Goal: Task Accomplishment & Management: Manage account settings

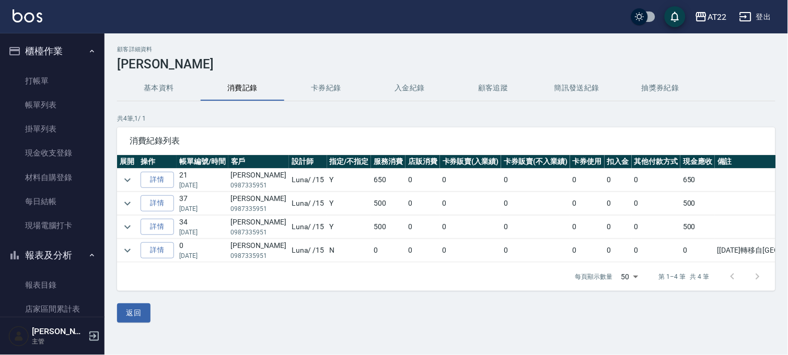
scroll to position [174, 0]
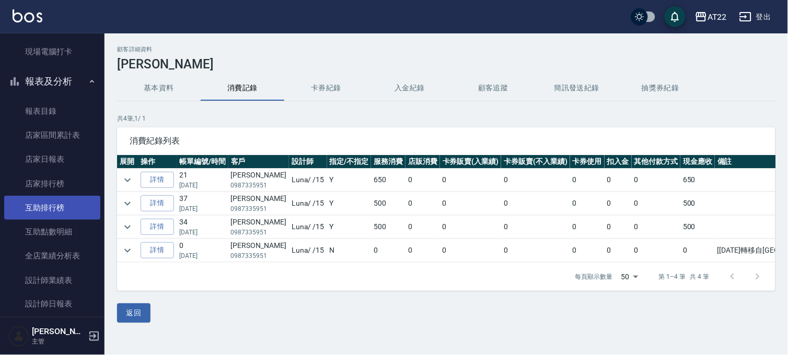
click at [65, 212] on link "互助排行榜" at bounding box center [52, 208] width 96 height 24
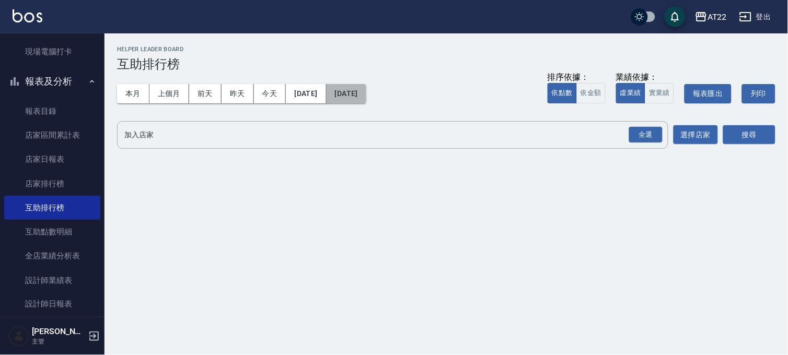
click at [366, 95] on button "[DATE]" at bounding box center [347, 93] width 40 height 19
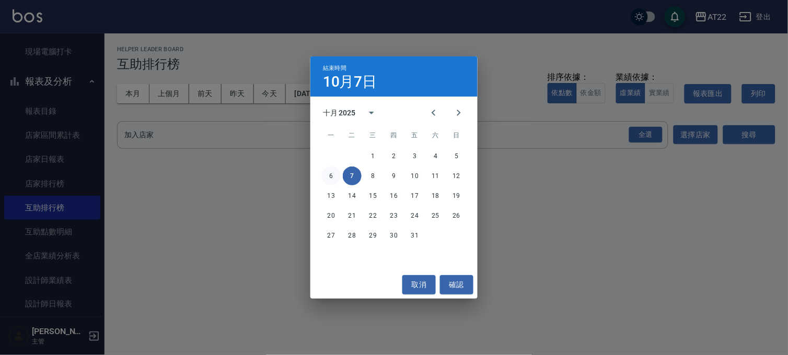
click at [335, 174] on button "6" at bounding box center [331, 176] width 19 height 19
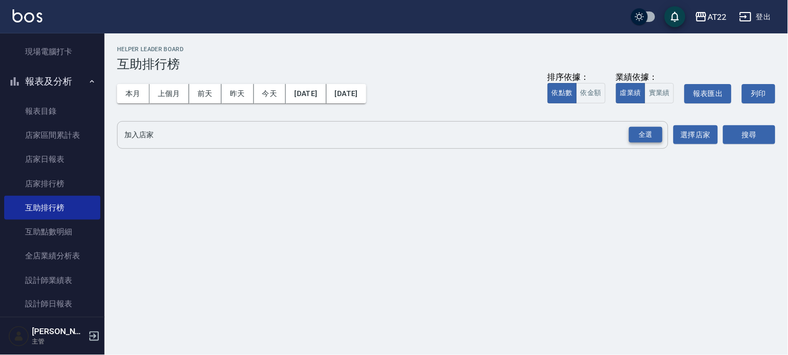
click at [646, 134] on div "全選" at bounding box center [645, 135] width 33 height 16
click at [759, 140] on button "搜尋" at bounding box center [749, 135] width 52 height 19
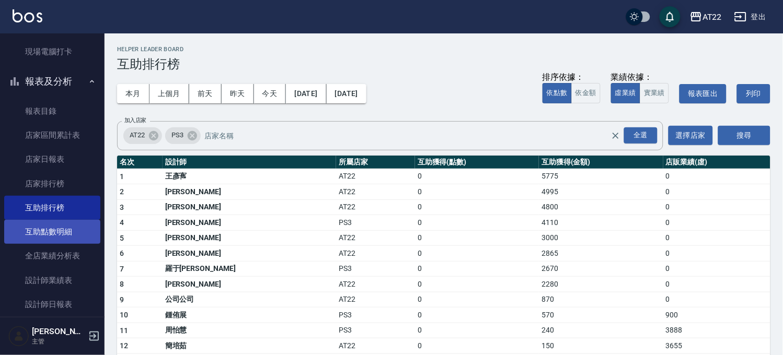
click at [84, 232] on link "互助點數明細" at bounding box center [52, 232] width 96 height 24
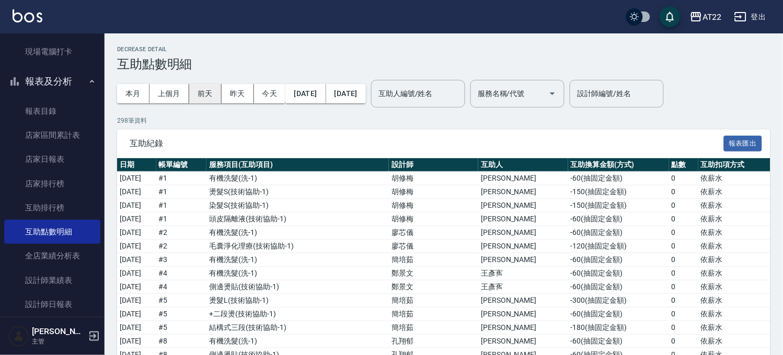
click at [206, 93] on button "前天" at bounding box center [205, 93] width 32 height 19
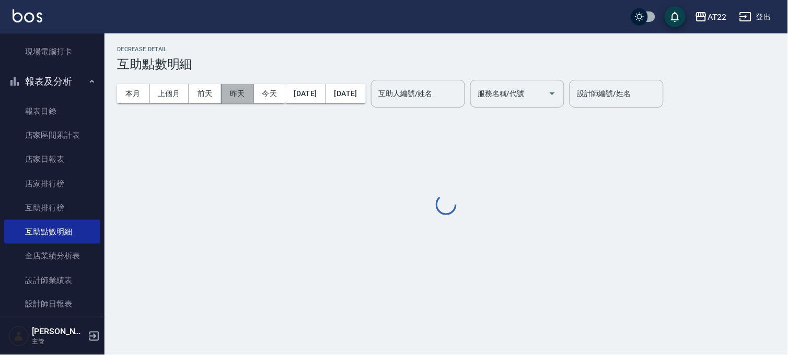
click at [240, 94] on button "昨天" at bounding box center [238, 93] width 32 height 19
click at [430, 91] on input "互助人編號/姓名" at bounding box center [418, 94] width 85 height 18
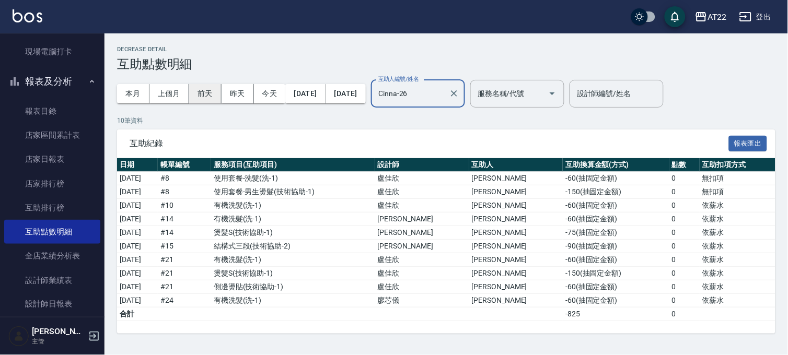
type input "Cinna-26"
click at [205, 93] on button "前天" at bounding box center [205, 93] width 32 height 19
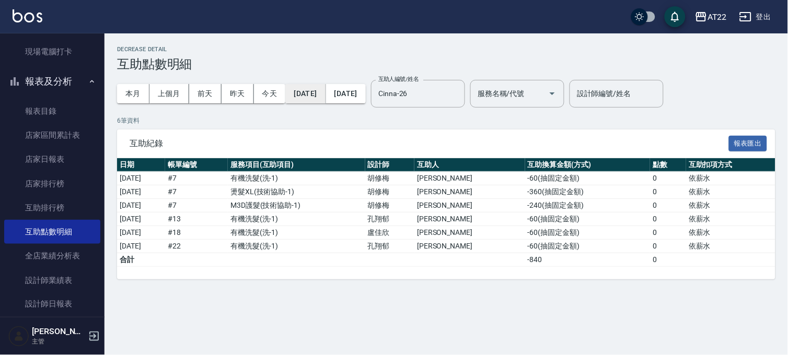
click at [326, 98] on button "[DATE]" at bounding box center [305, 93] width 40 height 19
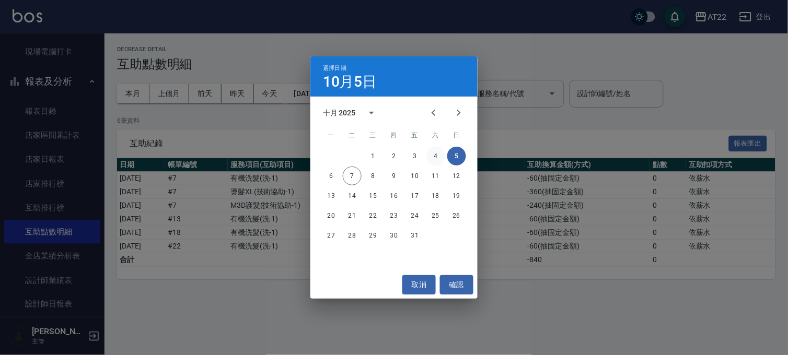
click at [432, 153] on button "4" at bounding box center [436, 156] width 19 height 19
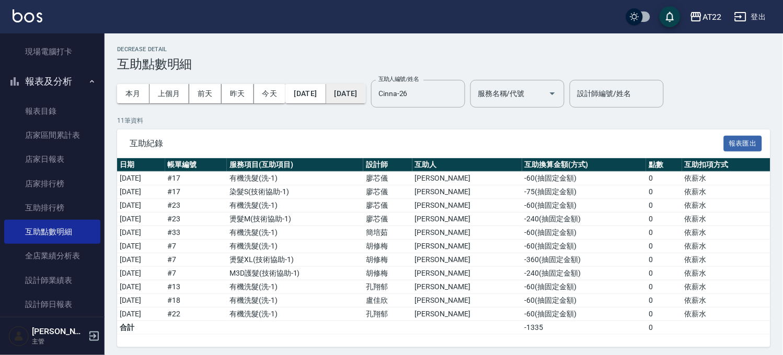
click at [366, 96] on button "[DATE]" at bounding box center [346, 93] width 40 height 19
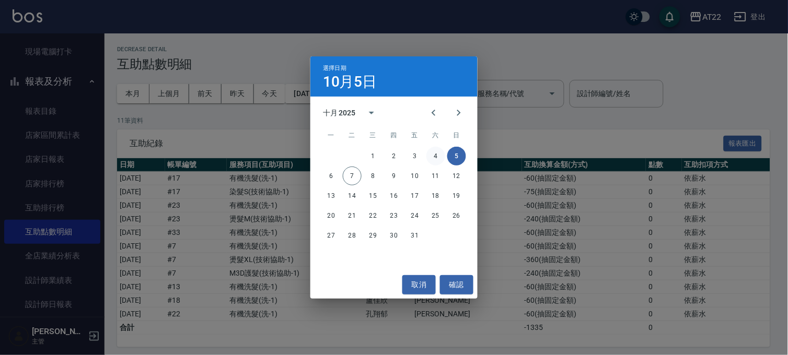
click at [442, 153] on button "4" at bounding box center [436, 156] width 19 height 19
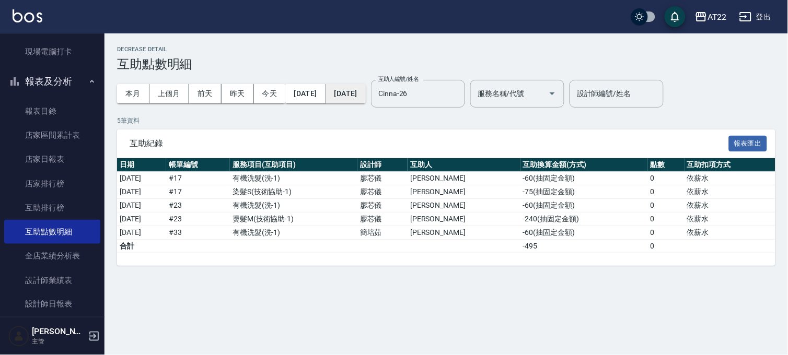
click at [366, 95] on button "[DATE]" at bounding box center [346, 93] width 40 height 19
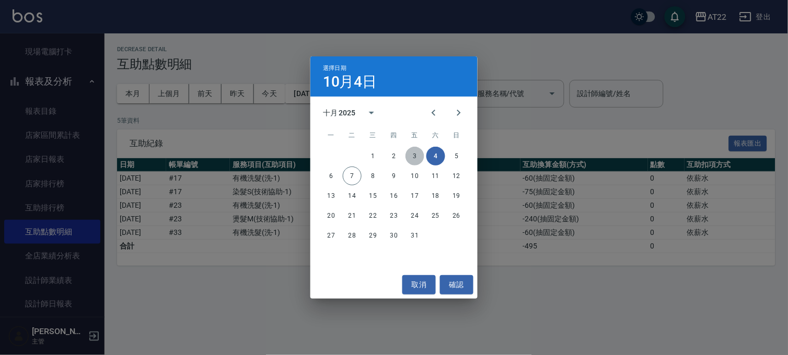
click at [415, 154] on button "3" at bounding box center [415, 156] width 19 height 19
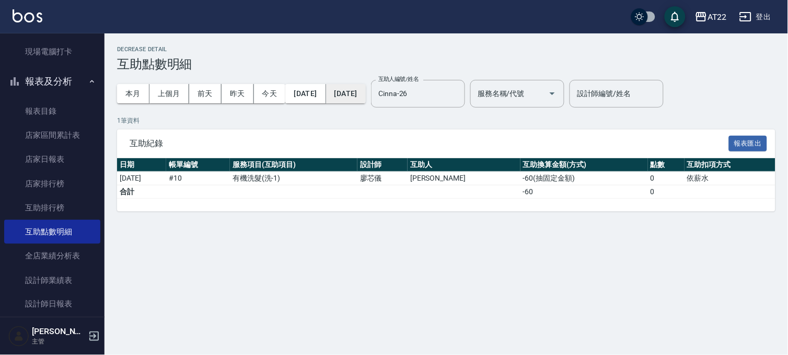
click at [366, 90] on button "[DATE]" at bounding box center [346, 93] width 40 height 19
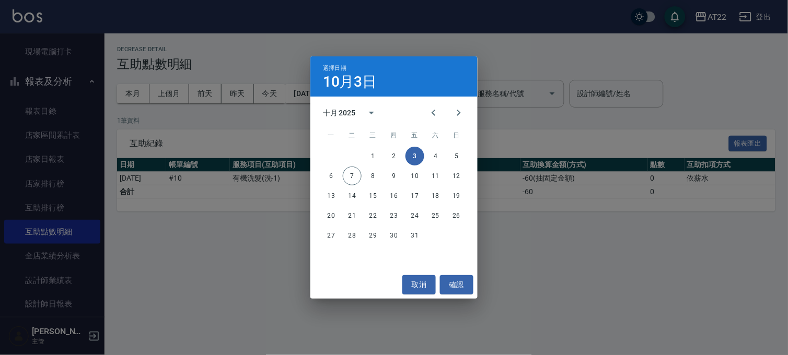
click at [371, 90] on div "選擇日期 10月3日" at bounding box center [393, 76] width 167 height 40
click at [425, 290] on button "取消" at bounding box center [418, 284] width 33 height 19
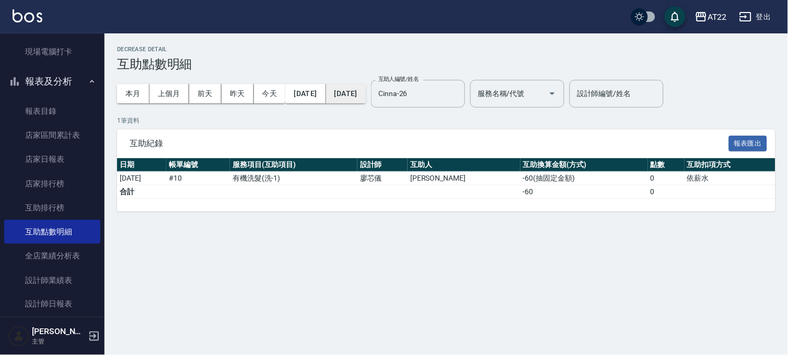
click at [366, 93] on button "[DATE]" at bounding box center [346, 93] width 40 height 19
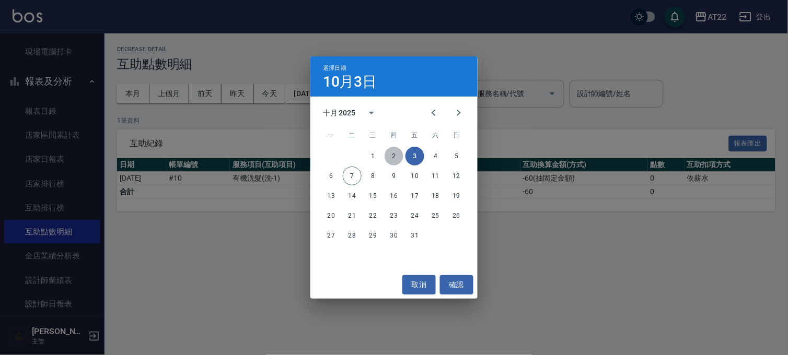
click at [396, 154] on button "2" at bounding box center [394, 156] width 19 height 19
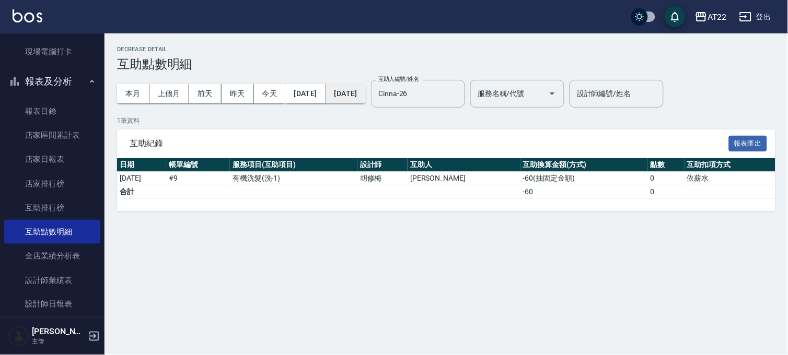
click at [360, 90] on button "[DATE]" at bounding box center [346, 93] width 40 height 19
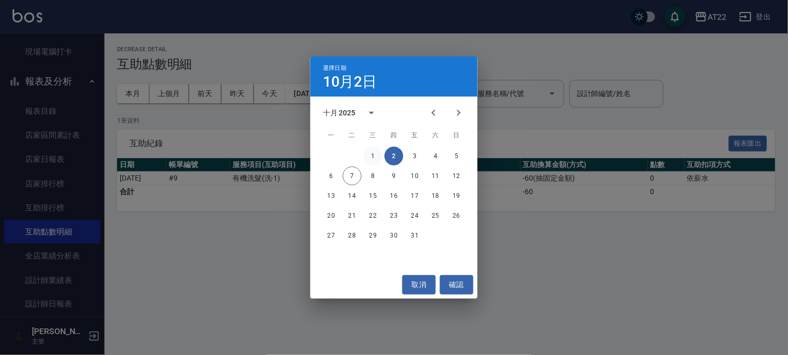
click at [374, 157] on button "1" at bounding box center [373, 156] width 19 height 19
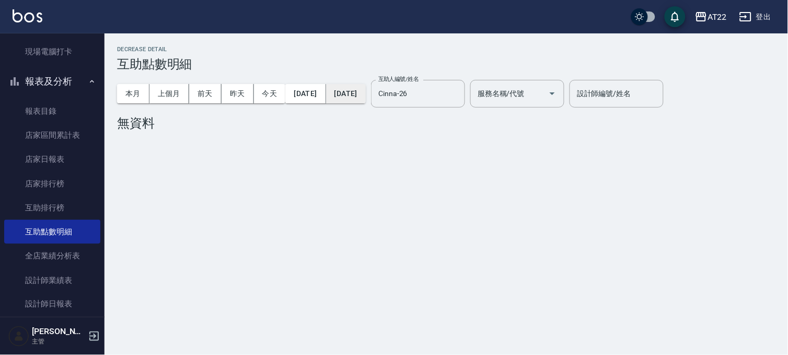
click at [366, 87] on button "[DATE]" at bounding box center [346, 93] width 40 height 19
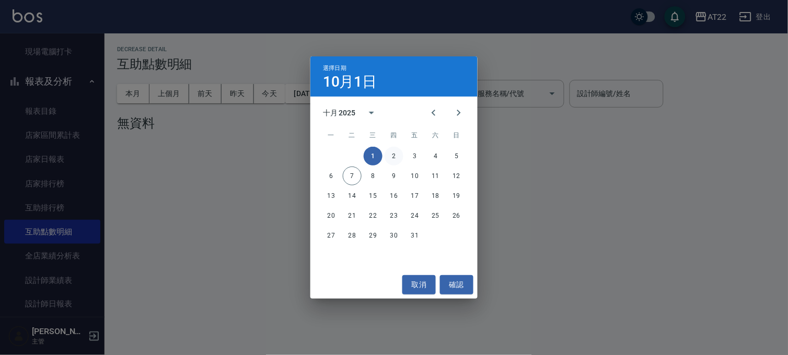
click at [398, 156] on button "2" at bounding box center [394, 156] width 19 height 19
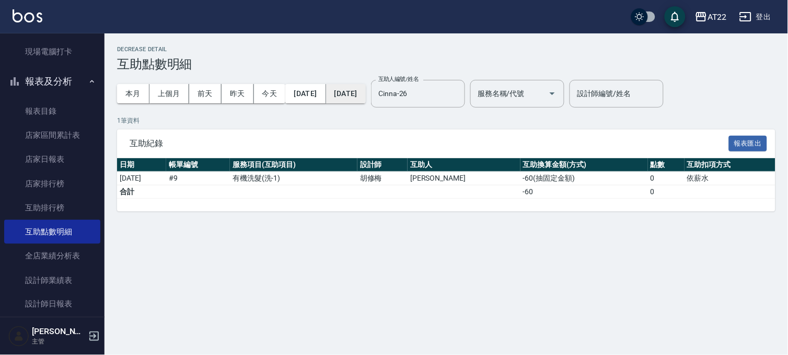
click at [366, 96] on button "[DATE]" at bounding box center [346, 93] width 40 height 19
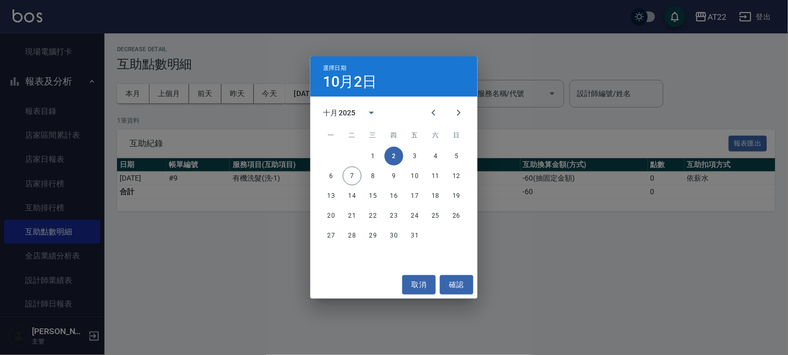
click at [221, 211] on div "選擇日期 10月2日 十月 2025 一 二 三 四 五 六 日 1 2 3 4 5 6 7 8 9 10 11 12 13 14 15 16 17 18 1…" at bounding box center [394, 177] width 788 height 355
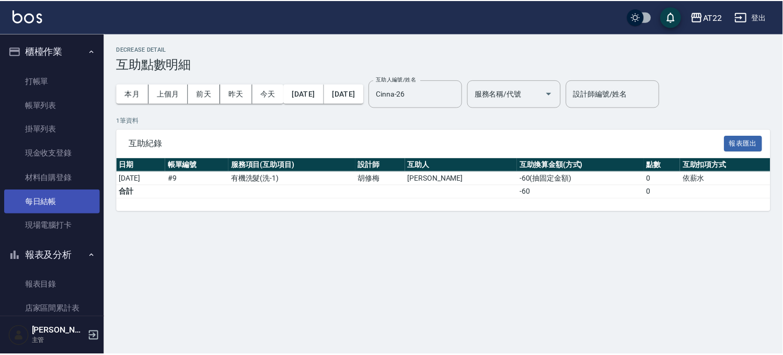
scroll to position [116, 0]
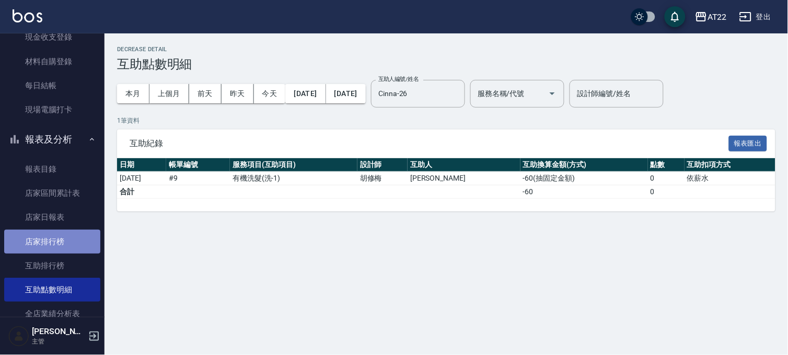
click at [82, 240] on link "店家排行榜" at bounding box center [52, 242] width 96 height 24
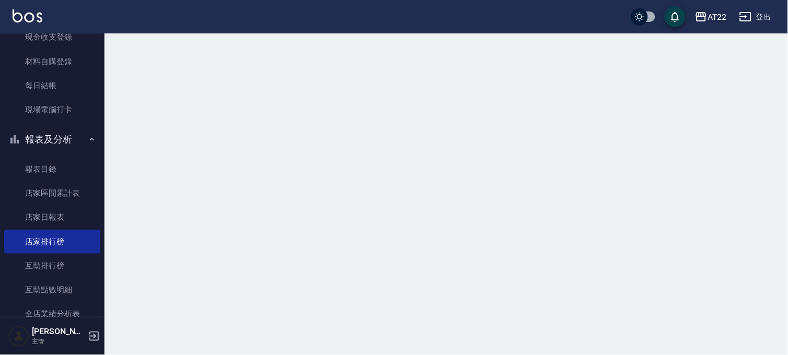
click at [72, 260] on link "互助排行榜" at bounding box center [52, 266] width 96 height 24
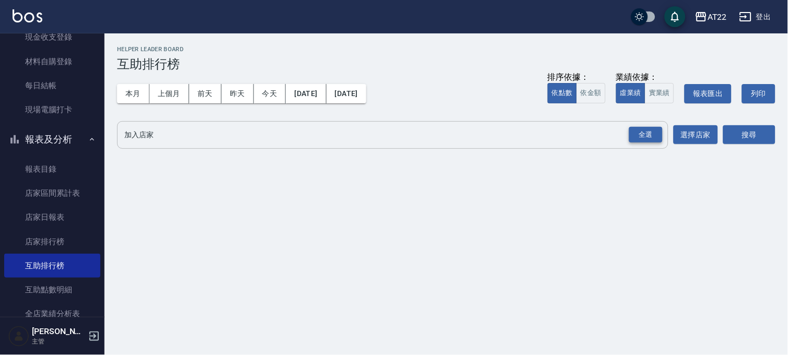
click at [641, 130] on div "全選" at bounding box center [645, 135] width 33 height 16
click at [749, 134] on button "搜尋" at bounding box center [749, 135] width 52 height 19
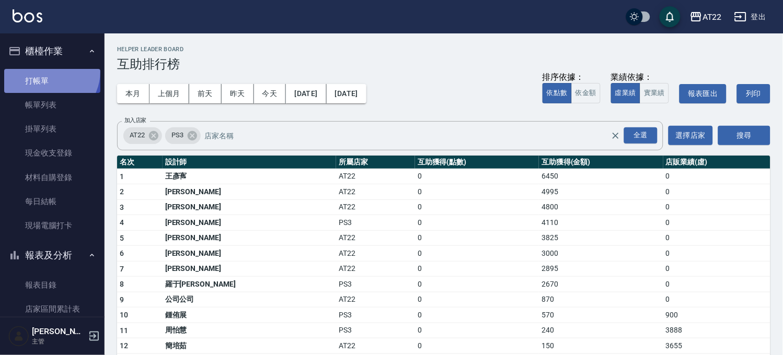
click at [49, 72] on link "打帳單" at bounding box center [52, 81] width 96 height 24
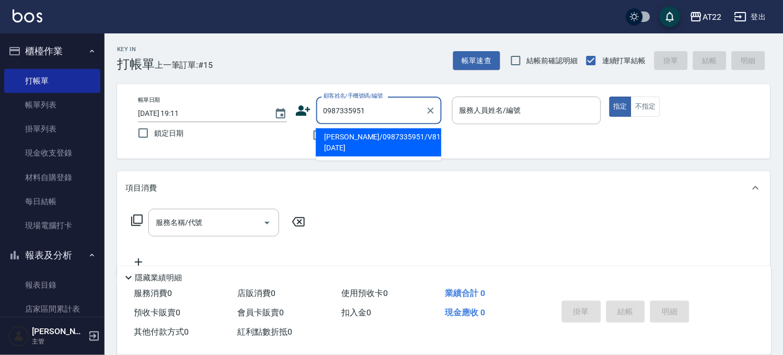
type input "李育承/0987335951/V81275 2026/11/30"
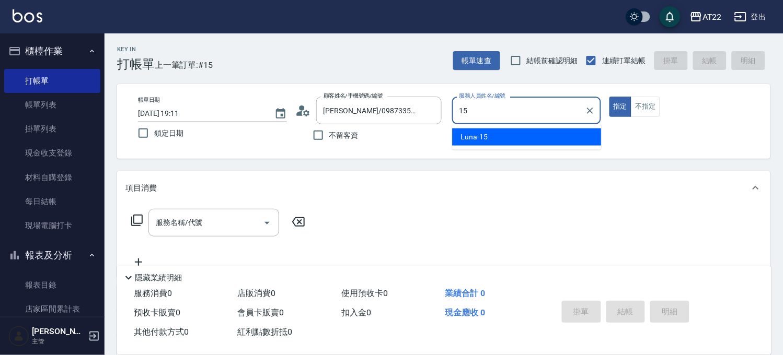
type input "Luna-15"
type button "true"
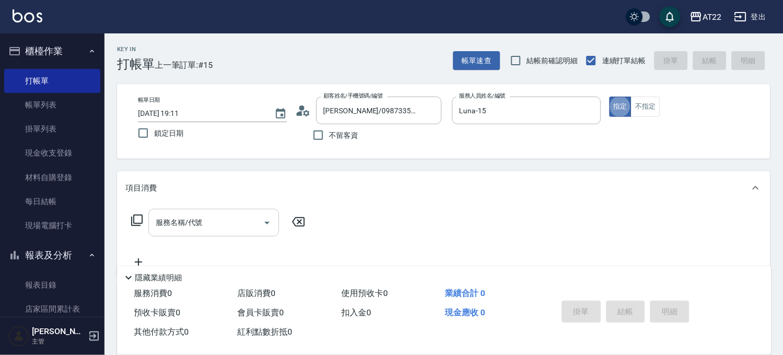
click at [205, 228] on input "服務名稱/代號" at bounding box center [206, 223] width 106 height 18
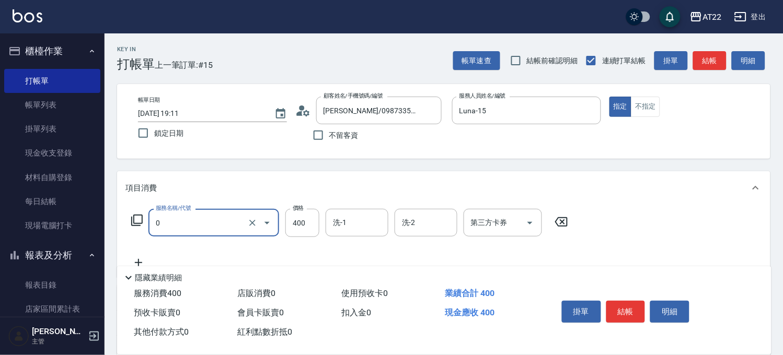
type input "有機洗髮(0)"
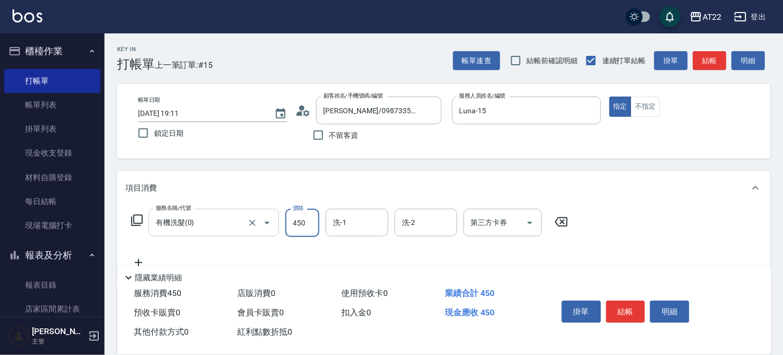
type input "450"
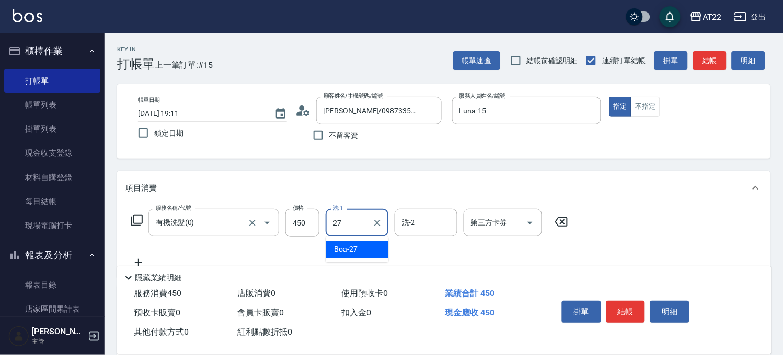
type input "Boa-27"
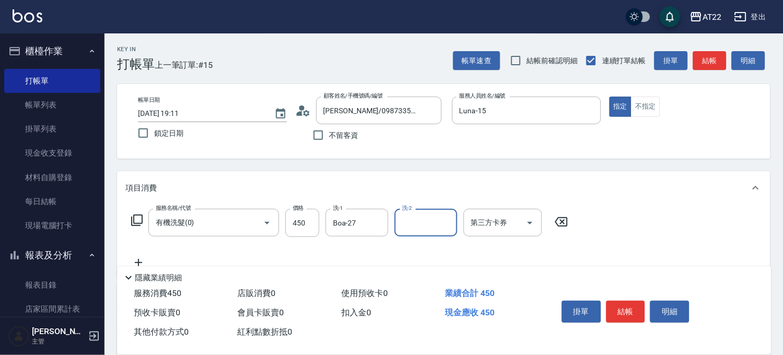
click at [137, 260] on icon at bounding box center [138, 263] width 26 height 13
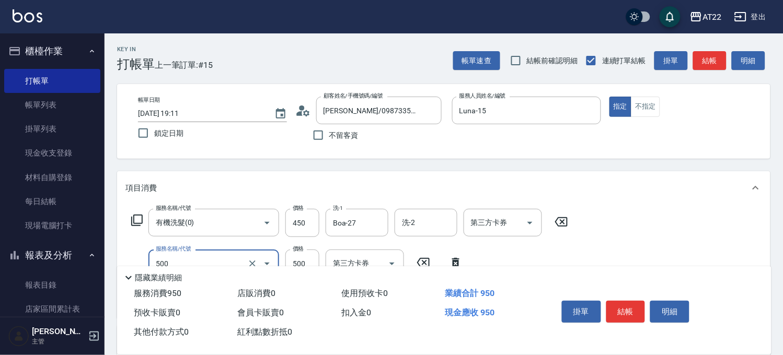
type input "剪髮(500)"
type input "400"
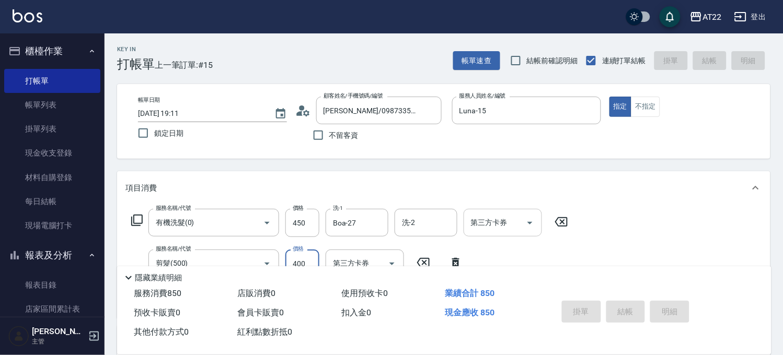
type input "2025/10/07 19:33"
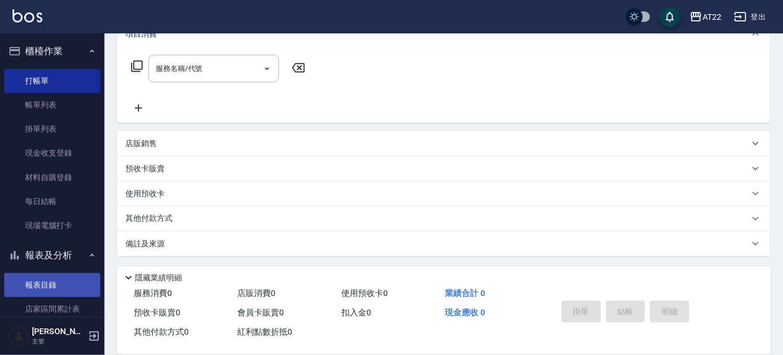
scroll to position [174, 0]
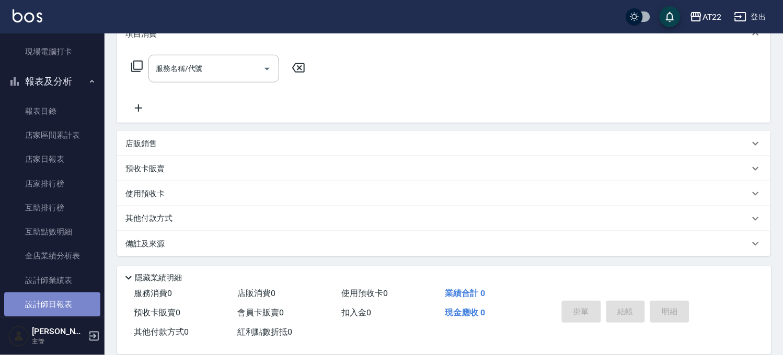
click at [68, 299] on link "設計師日報表" at bounding box center [52, 305] width 96 height 24
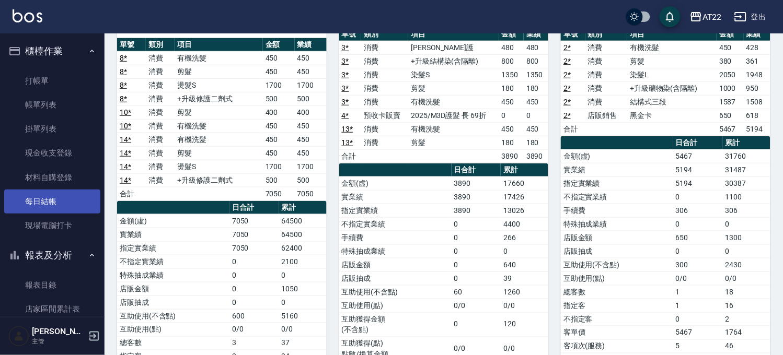
click at [70, 201] on link "每日結帳" at bounding box center [52, 202] width 96 height 24
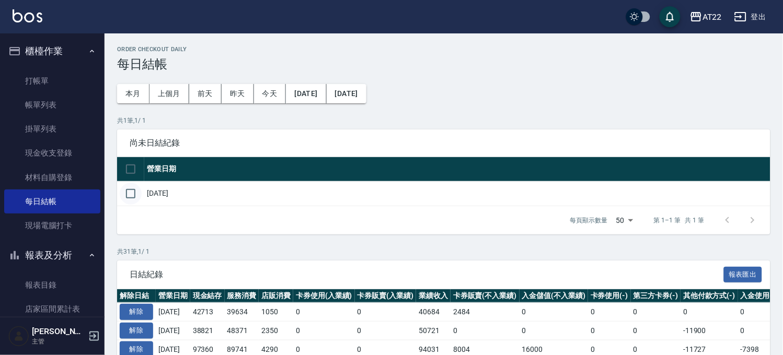
click at [140, 194] on input "checkbox" at bounding box center [131, 194] width 22 height 22
checkbox input "true"
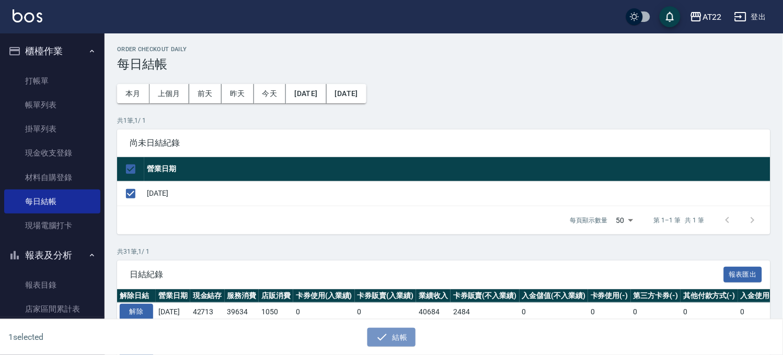
drag, startPoint x: 395, startPoint y: 337, endPoint x: 385, endPoint y: 320, distance: 19.5
click at [395, 337] on button "結帳" at bounding box center [391, 337] width 49 height 19
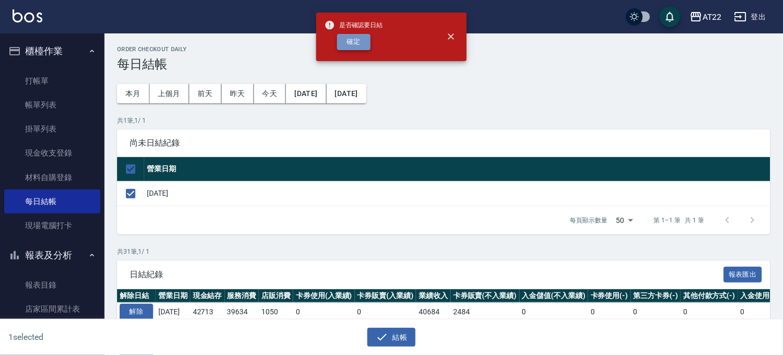
click at [351, 35] on button "確定" at bounding box center [353, 42] width 33 height 16
checkbox input "false"
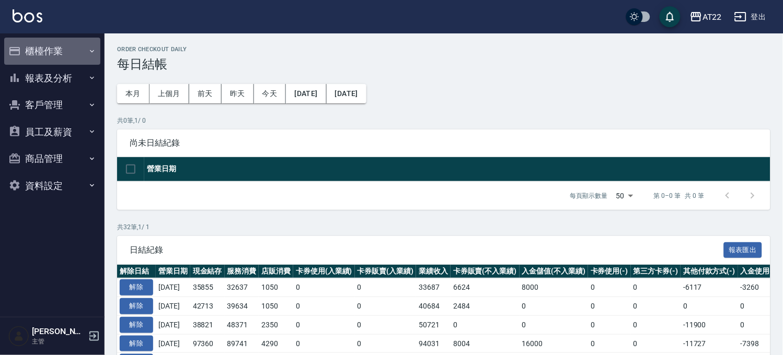
click at [74, 55] on button "櫃檯作業" at bounding box center [52, 51] width 96 height 27
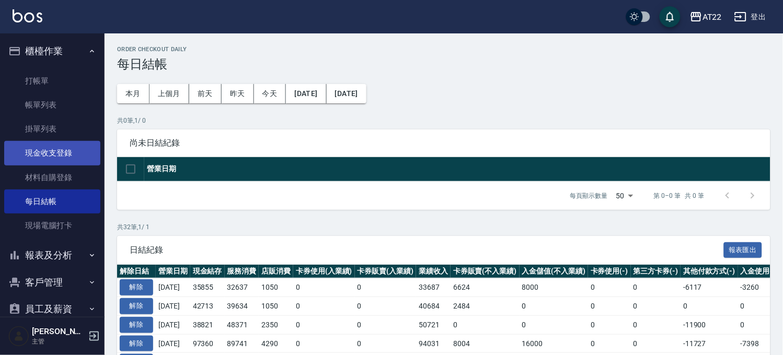
click at [71, 147] on link "現金收支登錄" at bounding box center [52, 153] width 96 height 24
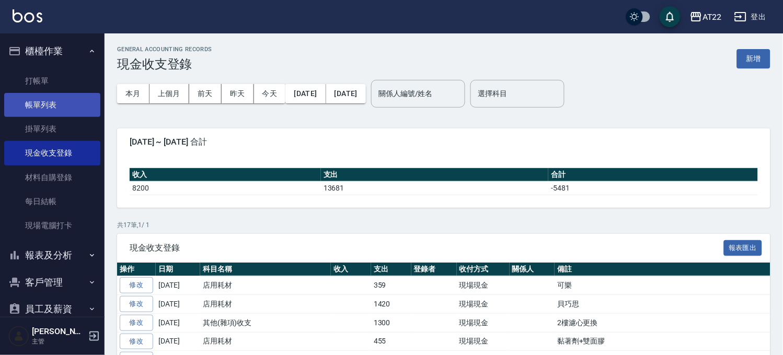
click at [52, 101] on link "帳單列表" at bounding box center [52, 105] width 96 height 24
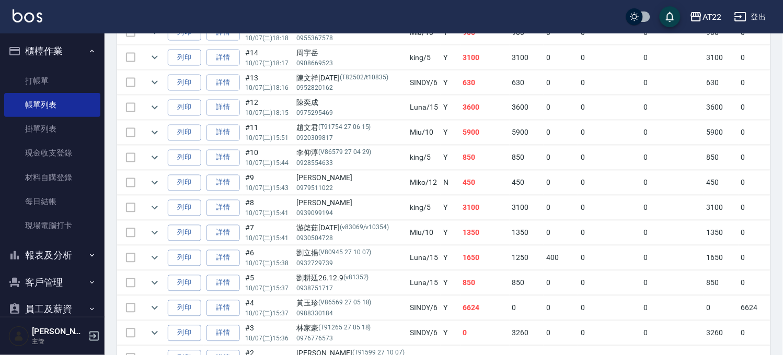
scroll to position [270, 0]
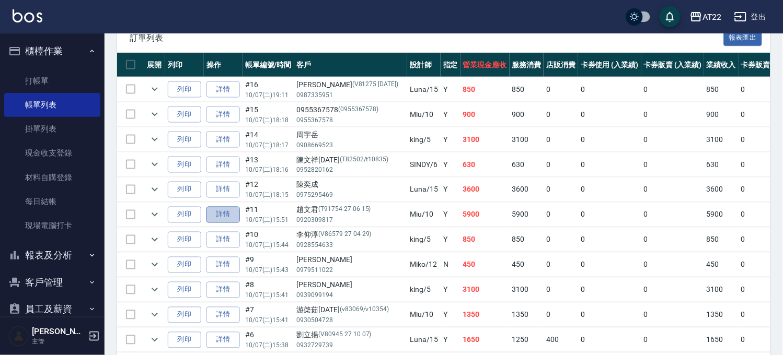
click at [221, 215] on link "詳情" at bounding box center [222, 215] width 33 height 16
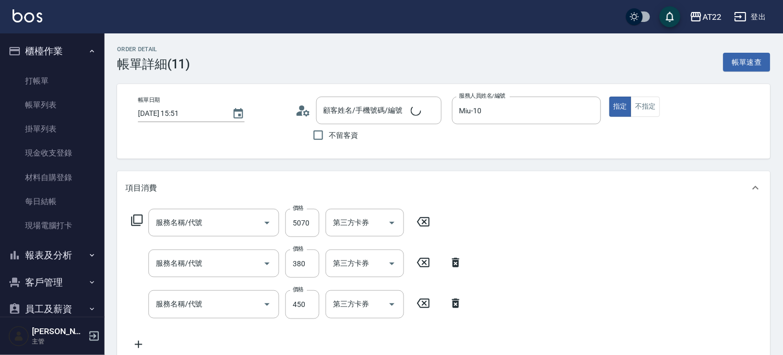
type input "2025/10/07 15:51"
type input "Miu-10"
type input "質感鍍膜(3770)"
type input "剪髮(500)"
type input "有機洗髮(0)"
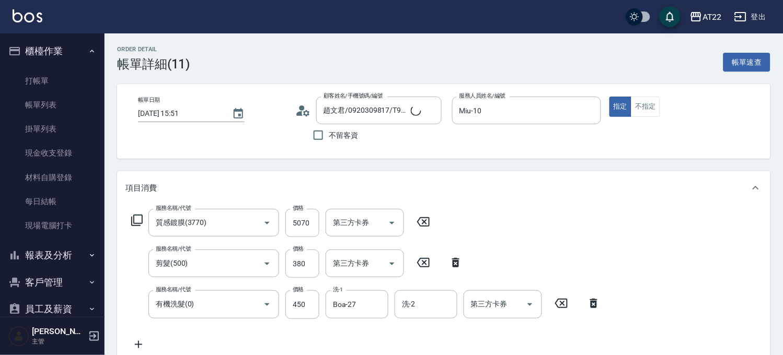
type input "趙文君/0920309817/T91754 27 06 15"
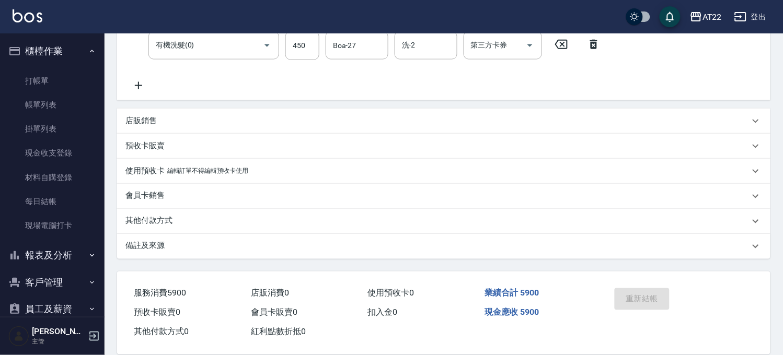
scroll to position [274, 0]
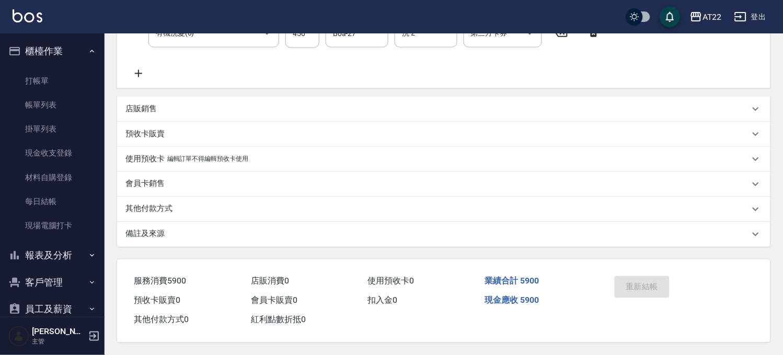
click at [179, 205] on div "其他付款方式" at bounding box center [437, 209] width 624 height 11
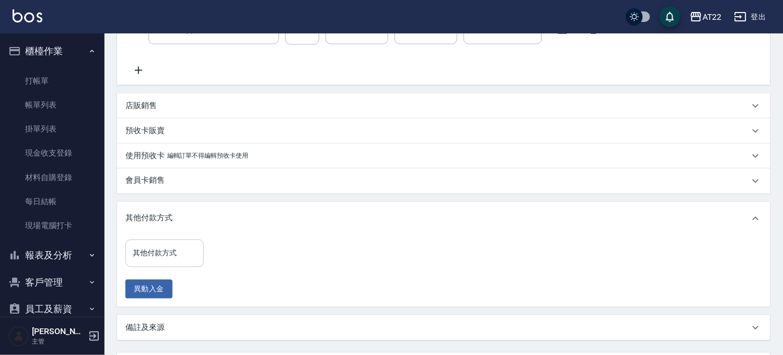
click at [186, 257] on input "其他付款方式" at bounding box center [164, 254] width 69 height 18
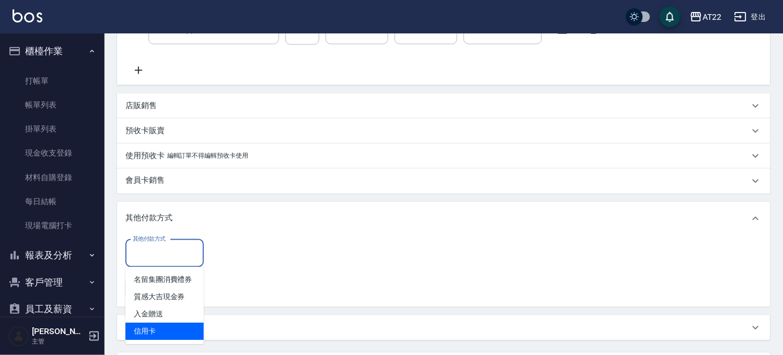
click at [169, 333] on span "信用卡" at bounding box center [164, 332] width 78 height 17
type input "信用卡"
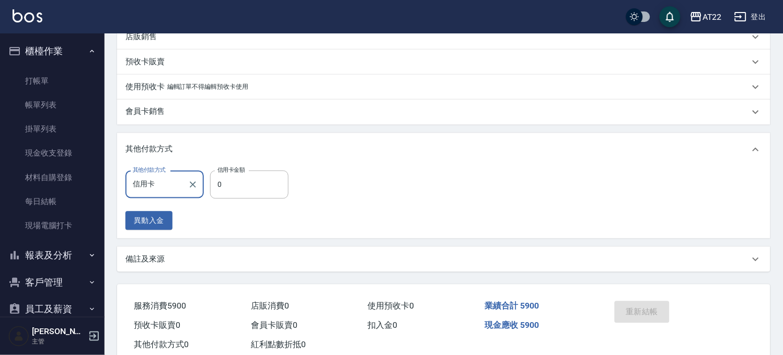
scroll to position [372, 0]
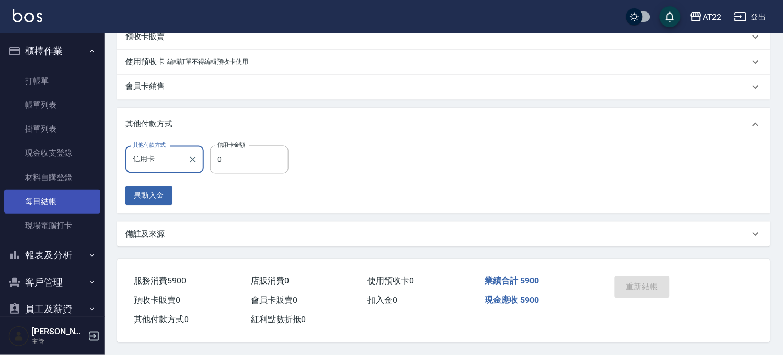
click at [57, 197] on link "每日結帳" at bounding box center [52, 202] width 96 height 24
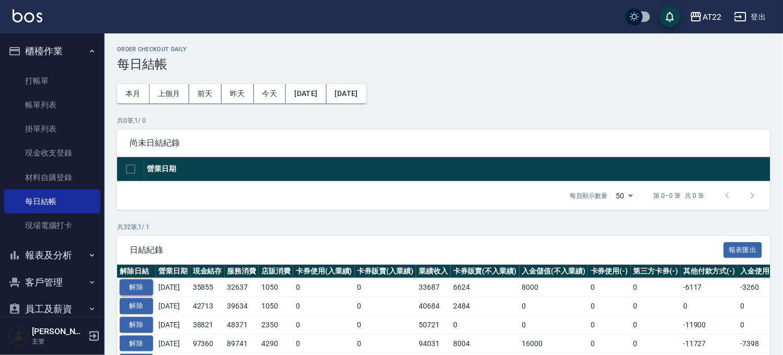
click at [138, 284] on button "解除" at bounding box center [136, 288] width 33 height 16
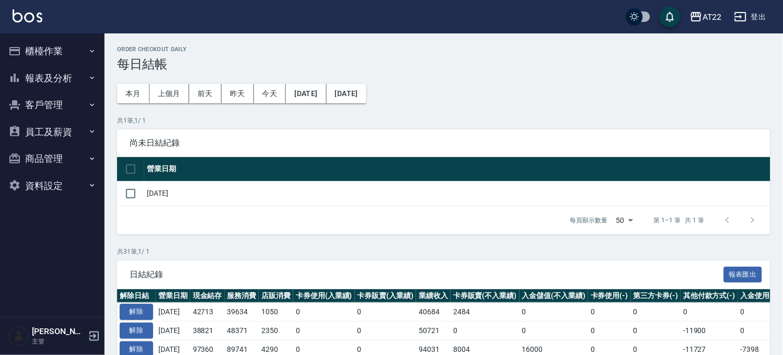
click at [59, 51] on button "櫃檯作業" at bounding box center [52, 51] width 96 height 27
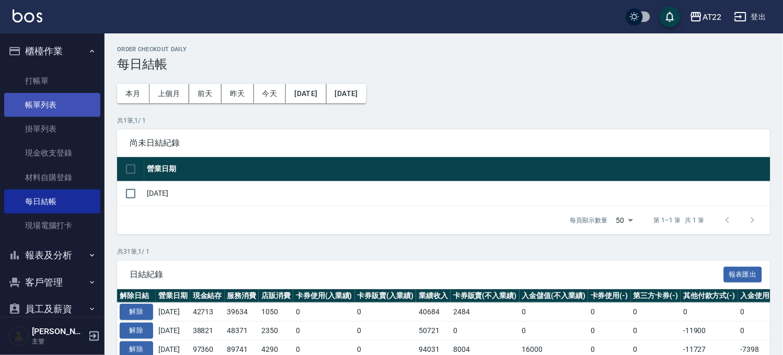
click at [58, 109] on link "帳單列表" at bounding box center [52, 105] width 96 height 24
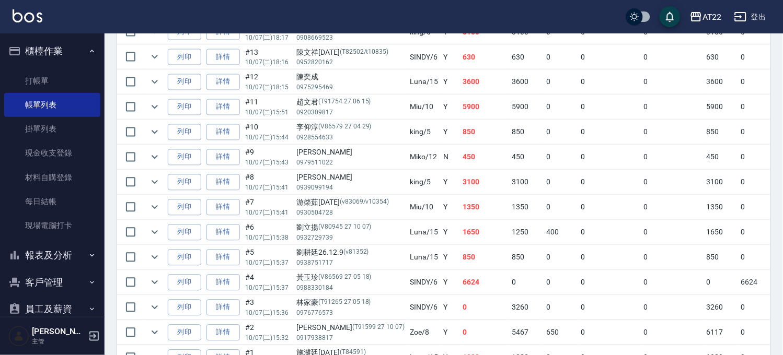
scroll to position [328, 0]
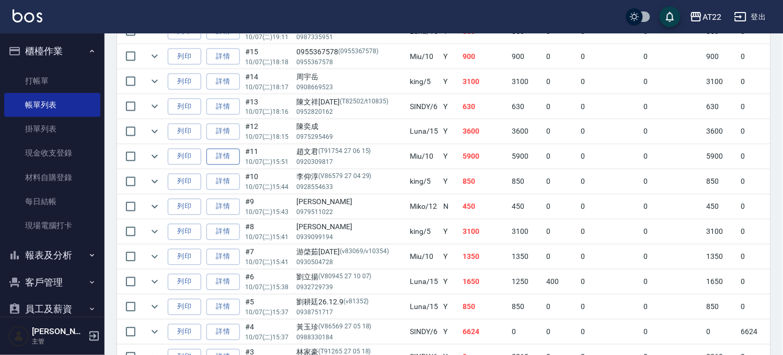
click at [226, 154] on link "詳情" at bounding box center [222, 157] width 33 height 16
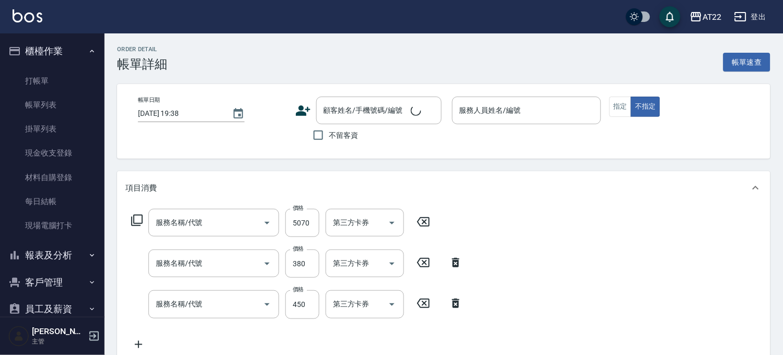
type input "2025/10/07 15:51"
type input "Miu-10"
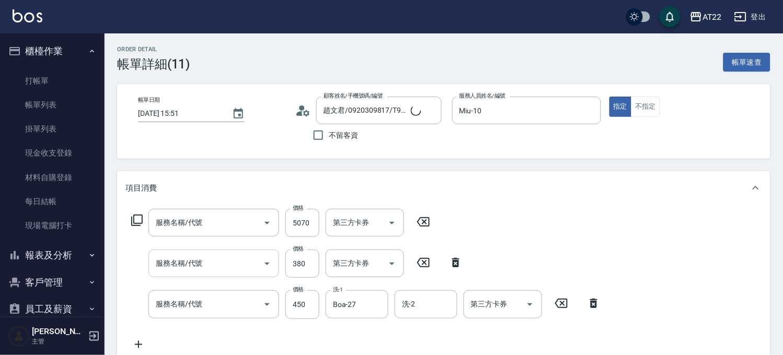
type input "[PERSON_NAME]/0920309817/T91754 27 06 15"
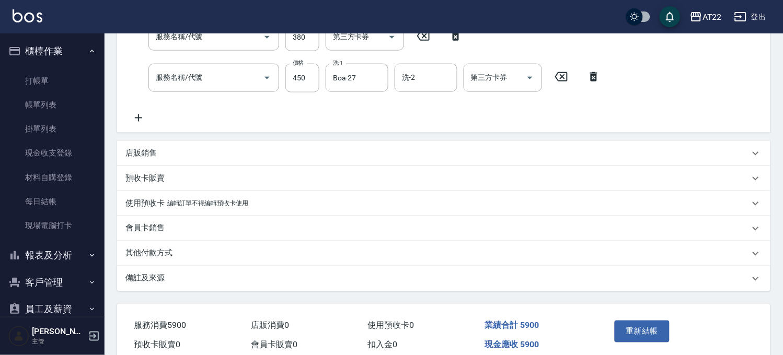
scroll to position [274, 0]
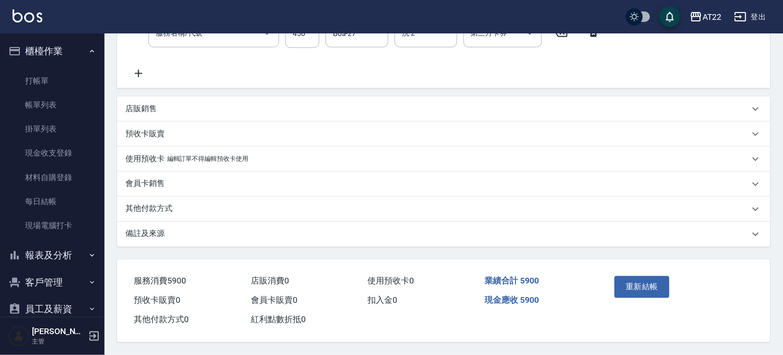
click at [166, 197] on div "其他付款方式" at bounding box center [443, 209] width 653 height 25
type input "質感鍍膜(3770)"
type input "剪髮(500)"
type input "有機洗髮(0)"
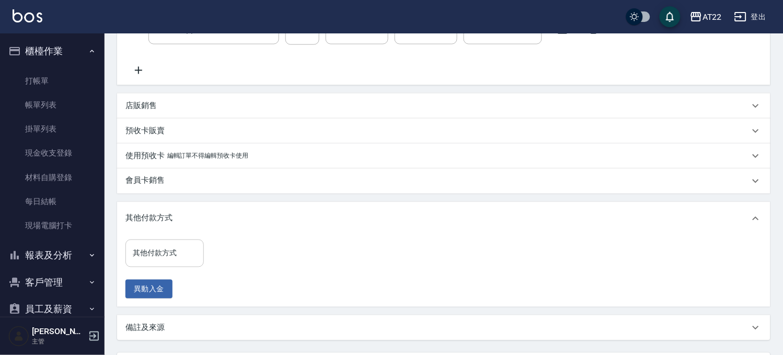
click at [168, 251] on input "其他付款方式" at bounding box center [164, 254] width 69 height 18
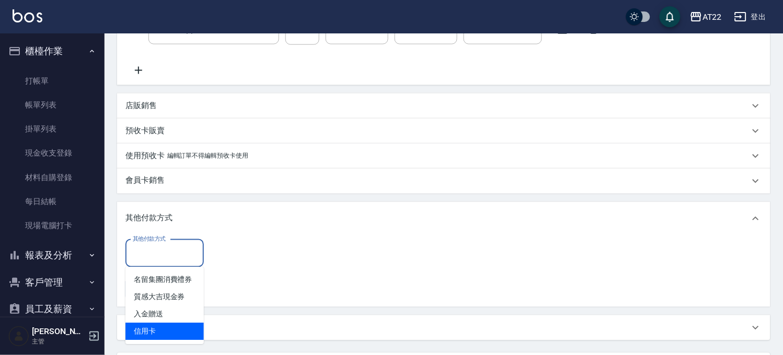
click at [190, 326] on span "信用卡" at bounding box center [164, 332] width 78 height 17
type input "信用卡"
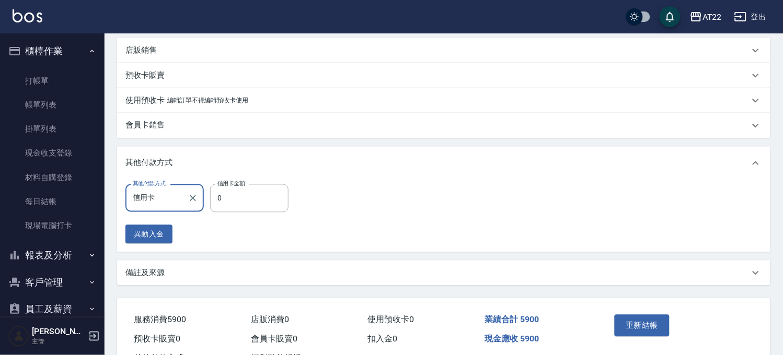
scroll to position [372, 0]
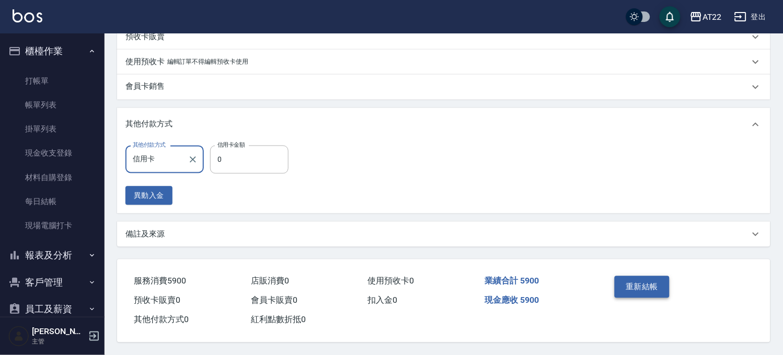
click at [634, 278] on button "重新結帳" at bounding box center [642, 288] width 55 height 22
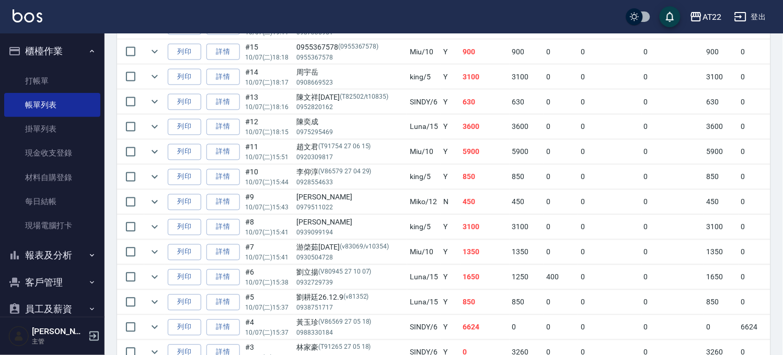
scroll to position [328, 0]
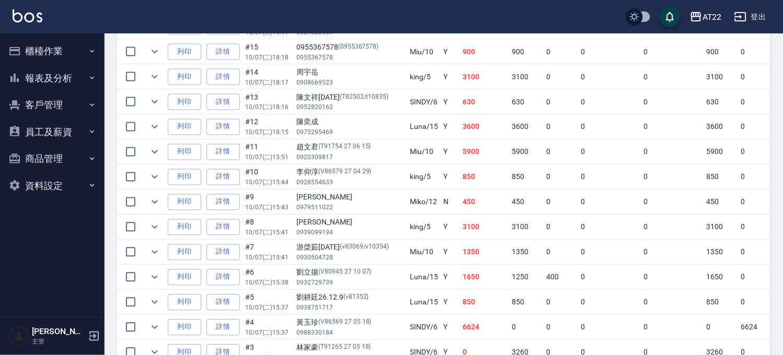
scroll to position [270, 0]
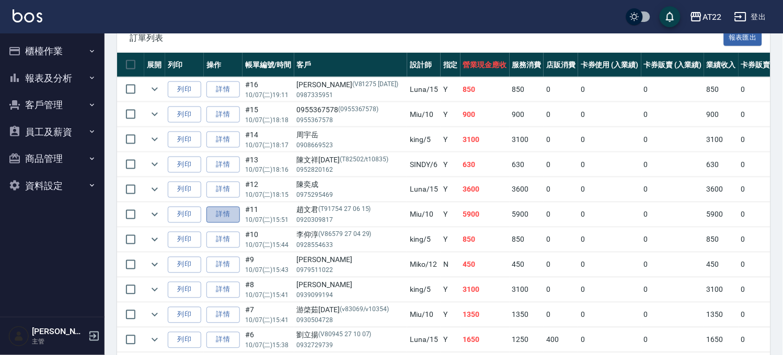
click at [215, 211] on link "詳情" at bounding box center [222, 215] width 33 height 16
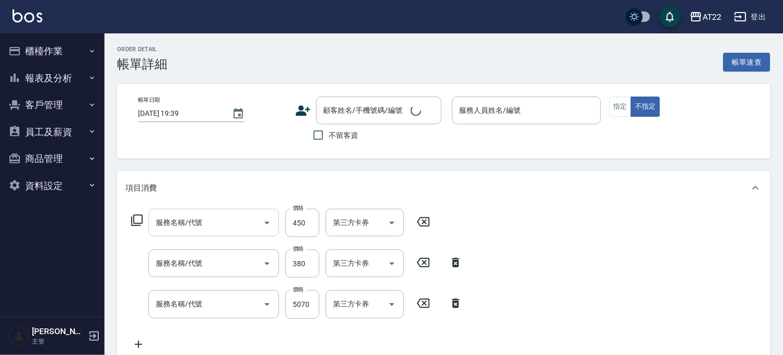
type input "有機洗髮(0)"
type input "剪髮(500)"
type input "質感鍍膜(3770)"
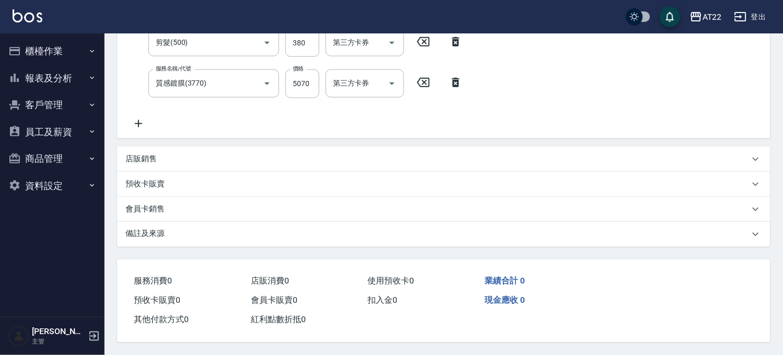
scroll to position [224, 0]
type input "2025/10/07 15:51"
type input "Miu-10"
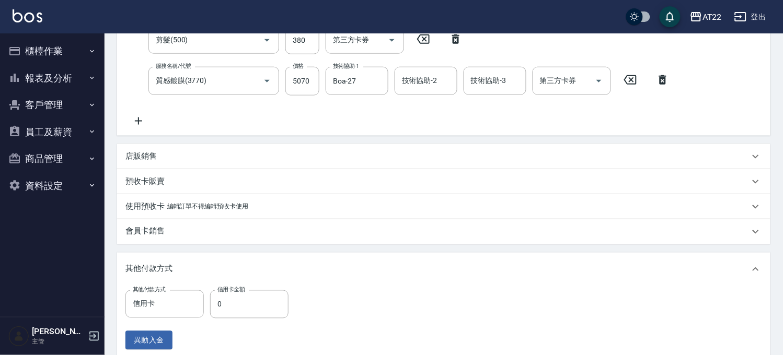
type input "[PERSON_NAME]/0920309817/T91754 27 06 15"
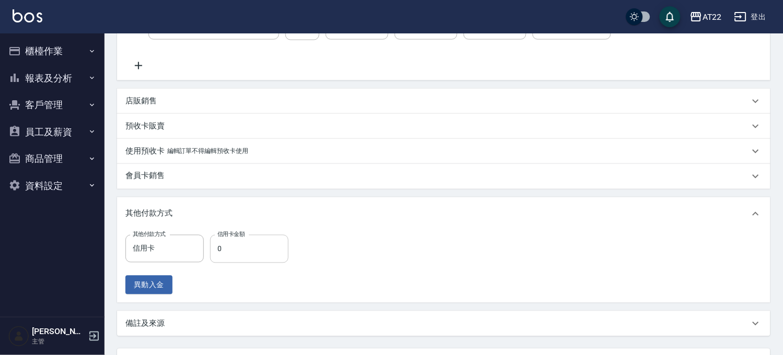
scroll to position [282, 0]
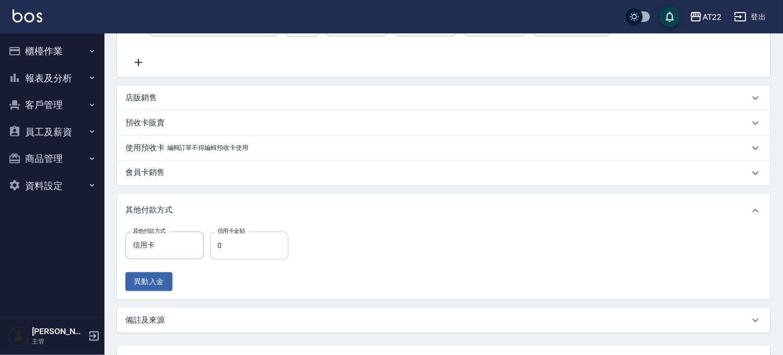
click at [250, 246] on input "0" at bounding box center [249, 246] width 78 height 28
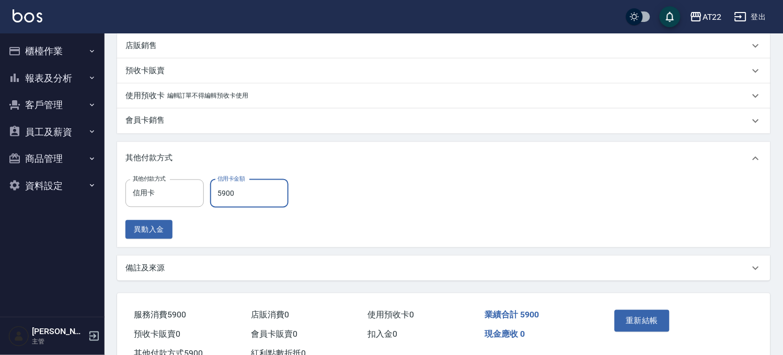
scroll to position [372, 0]
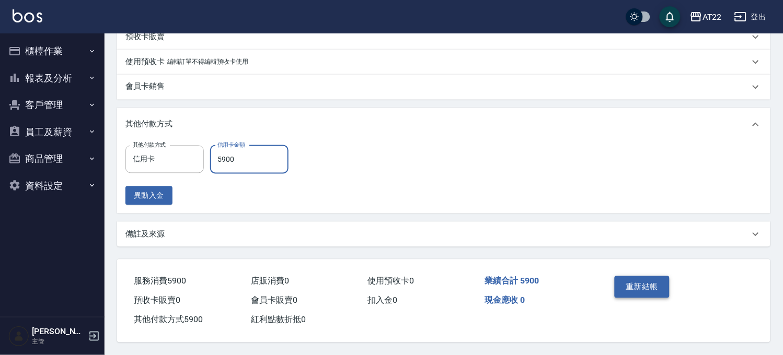
type input "5900"
click at [641, 278] on button "重新結帳" at bounding box center [642, 288] width 55 height 22
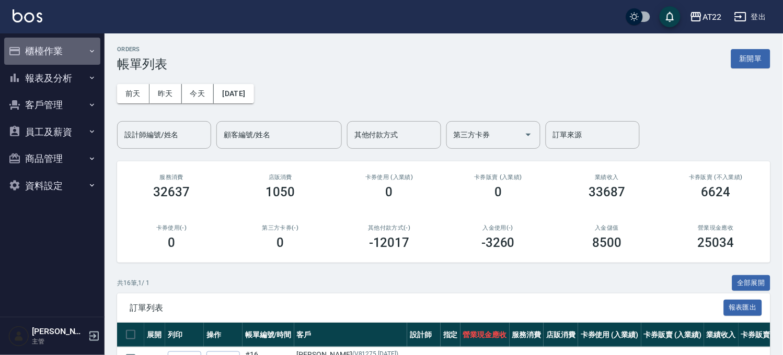
click at [61, 56] on button "櫃檯作業" at bounding box center [52, 51] width 96 height 27
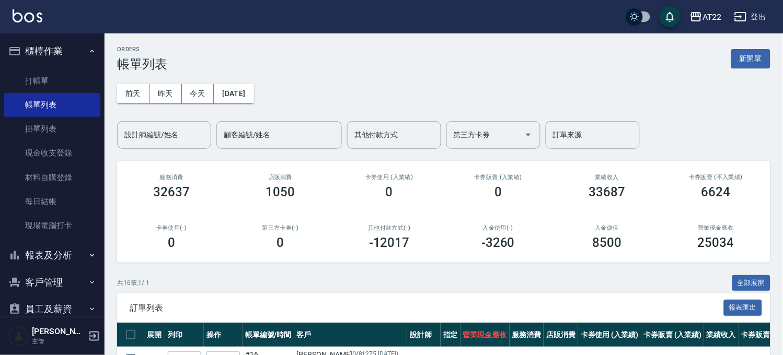
drag, startPoint x: 64, startPoint y: 190, endPoint x: 106, endPoint y: 191, distance: 41.3
click at [64, 190] on link "每日結帳" at bounding box center [52, 202] width 96 height 24
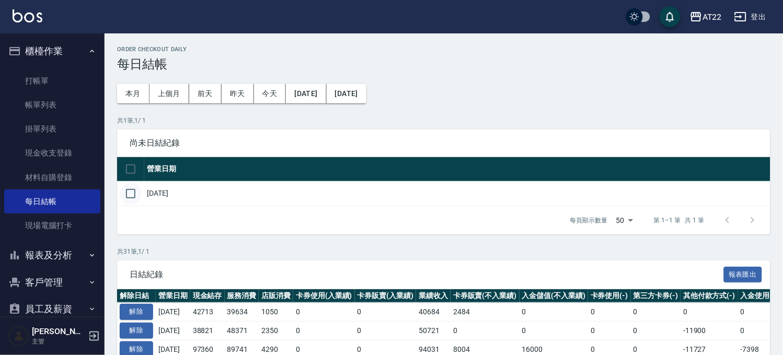
click at [136, 195] on input "checkbox" at bounding box center [131, 194] width 22 height 22
checkbox input "true"
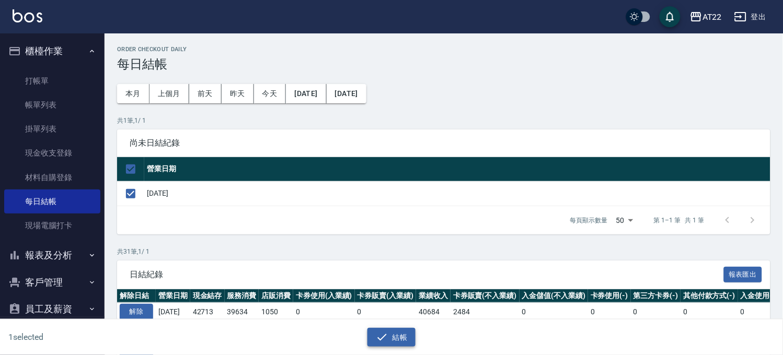
click at [395, 331] on button "結帳" at bounding box center [391, 337] width 49 height 19
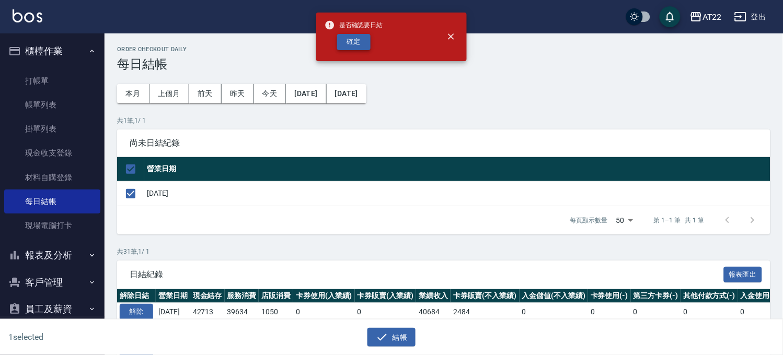
click at [358, 43] on button "確定" at bounding box center [353, 42] width 33 height 16
checkbox input "false"
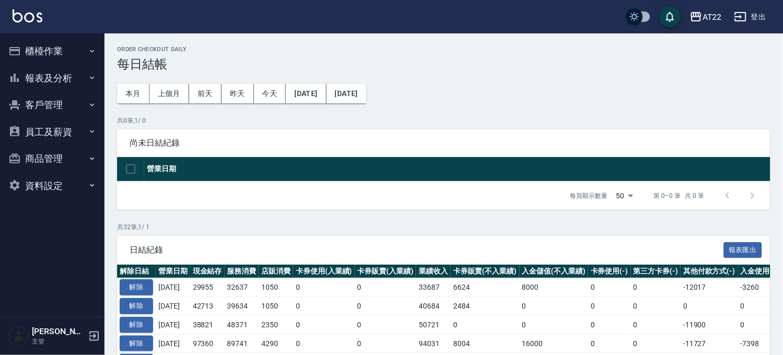
click at [66, 39] on button "櫃檯作業" at bounding box center [52, 51] width 96 height 27
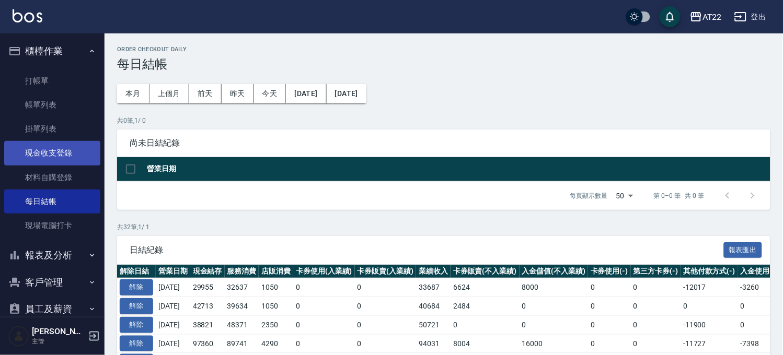
click at [71, 147] on link "現金收支登錄" at bounding box center [52, 153] width 96 height 24
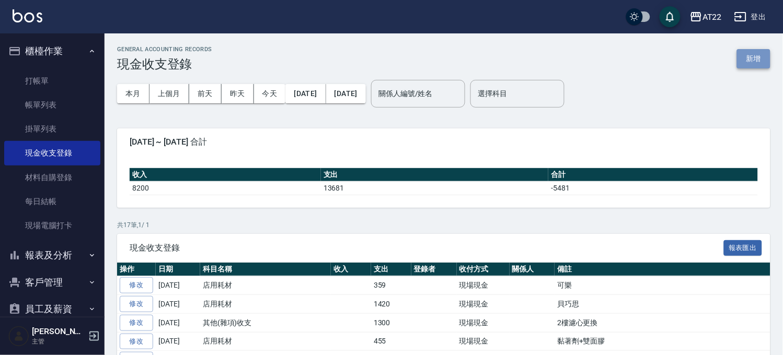
click at [754, 62] on button "新增" at bounding box center [753, 58] width 33 height 19
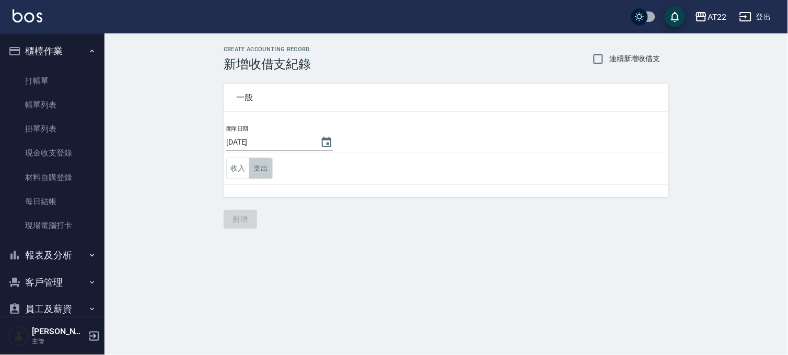
click at [263, 174] on button "支出" at bounding box center [261, 168] width 24 height 21
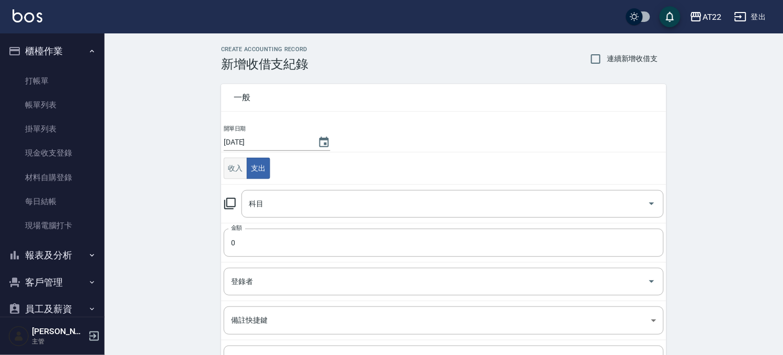
click at [235, 173] on button "收入" at bounding box center [236, 168] width 24 height 21
click at [272, 205] on input "科目" at bounding box center [444, 204] width 397 height 18
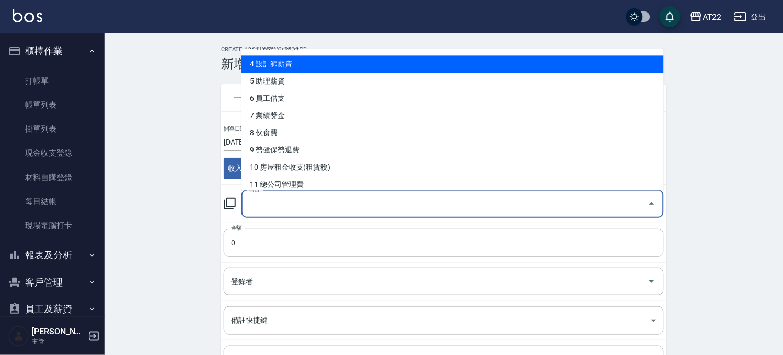
scroll to position [116, 0]
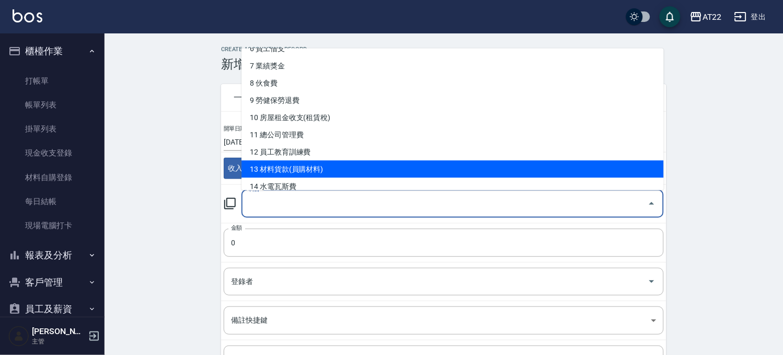
click at [336, 163] on li "13 材料貨款(員購材料)" at bounding box center [452, 168] width 422 height 17
type input "13 材料貨款(員購材料)"
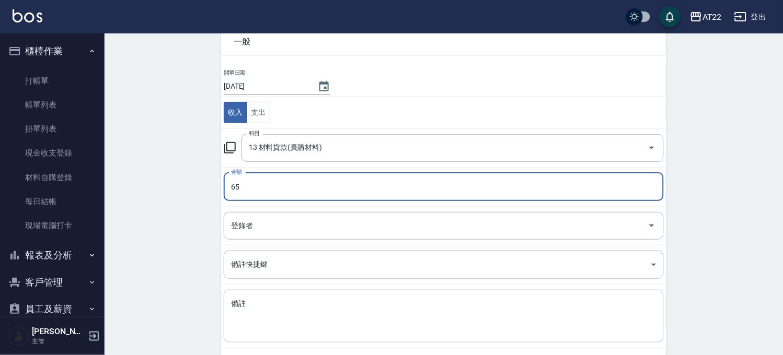
scroll to position [106, 0]
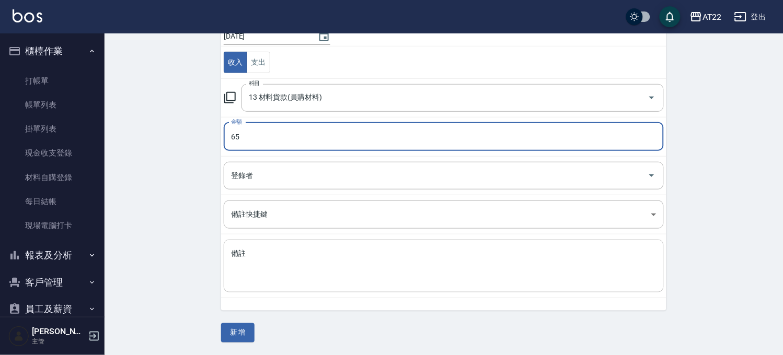
type input "65"
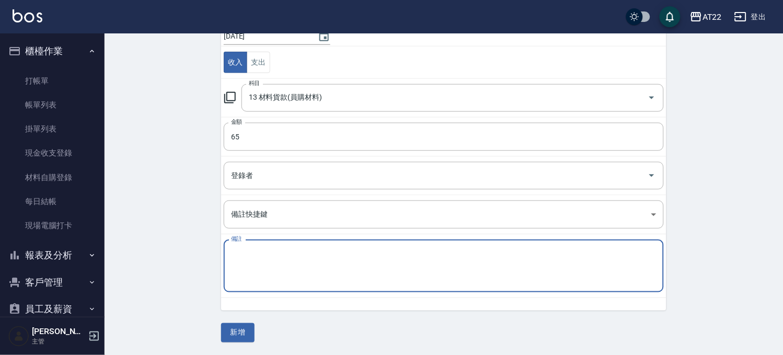
click at [352, 261] on textarea "備註" at bounding box center [443, 267] width 425 height 36
type textarea "高蛋白"
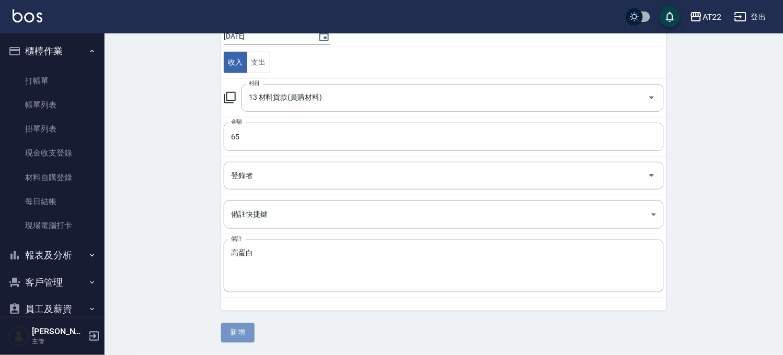
drag, startPoint x: 238, startPoint y: 331, endPoint x: 243, endPoint y: 326, distance: 7.4
click at [239, 331] on button "新增" at bounding box center [237, 333] width 33 height 19
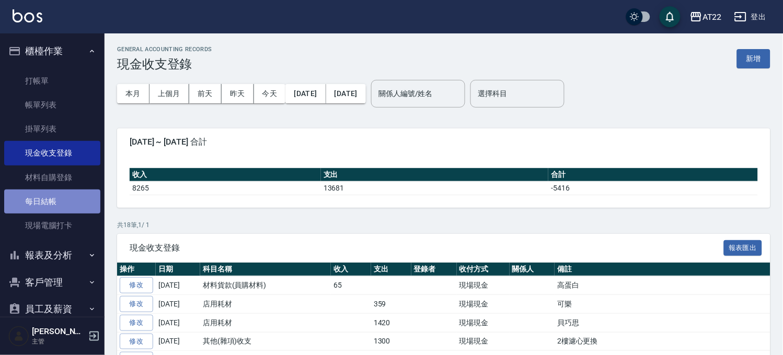
click at [56, 200] on link "每日結帳" at bounding box center [52, 202] width 96 height 24
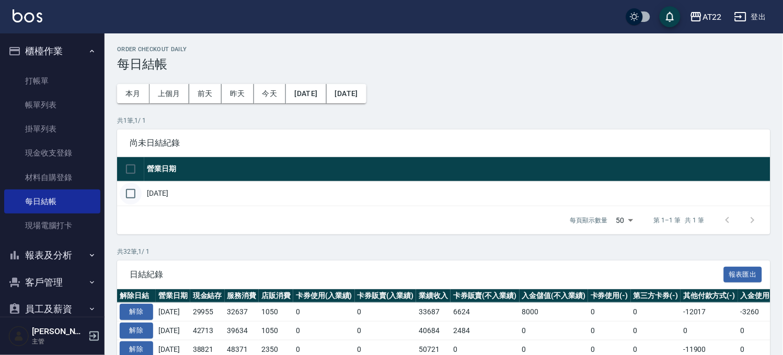
click at [133, 194] on input "checkbox" at bounding box center [131, 194] width 22 height 22
checkbox input "true"
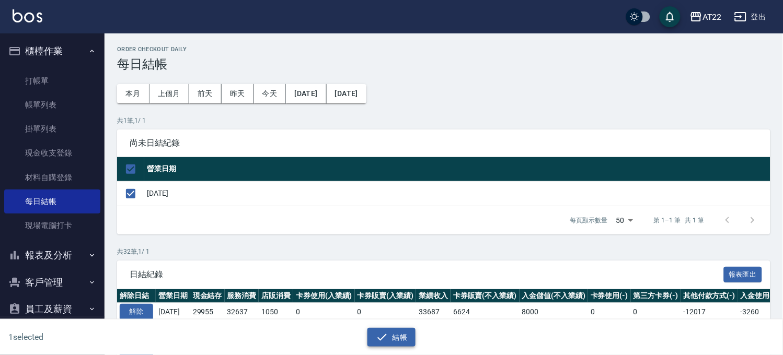
click at [384, 337] on icon "button" at bounding box center [382, 337] width 13 height 13
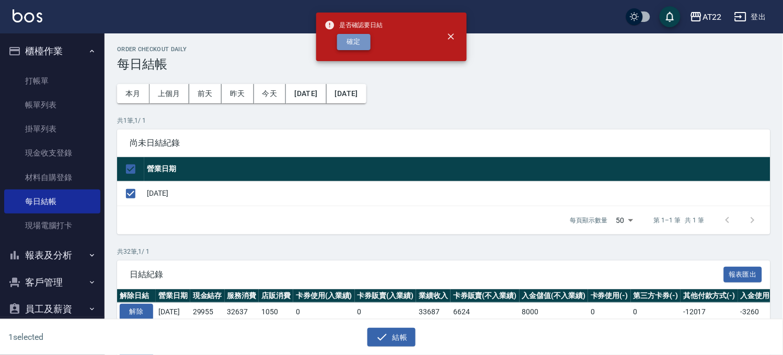
click at [360, 41] on button "確定" at bounding box center [353, 42] width 33 height 16
checkbox input "false"
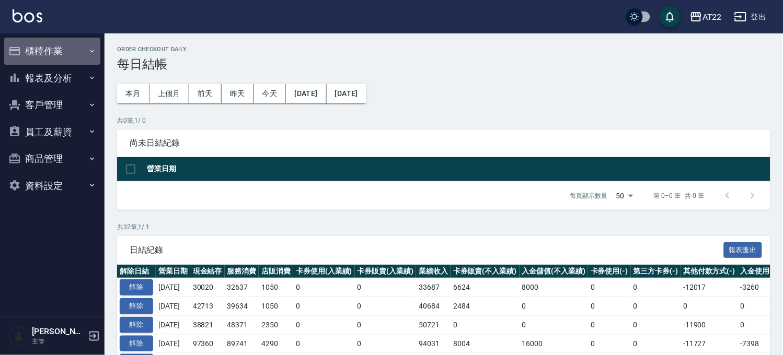
click at [18, 53] on icon "button" at bounding box center [14, 51] width 13 height 13
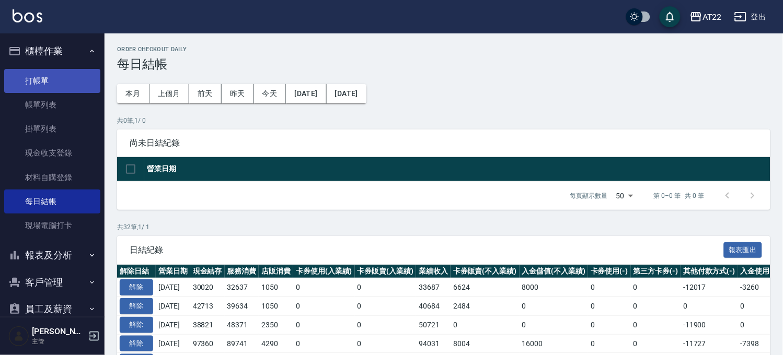
click at [76, 81] on link "打帳單" at bounding box center [52, 81] width 96 height 24
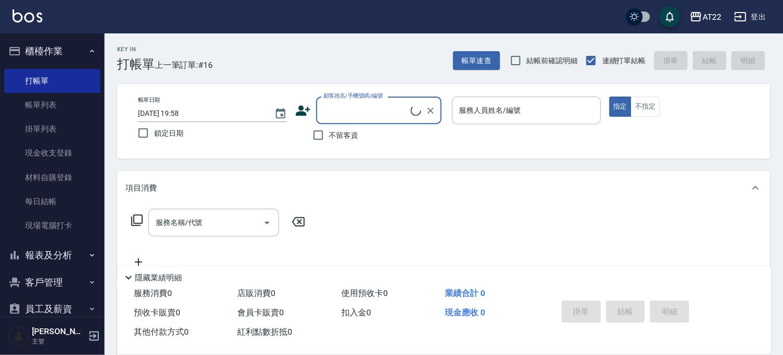
click at [72, 53] on button "櫃檯作業" at bounding box center [52, 51] width 96 height 27
